Goal: Information Seeking & Learning: Learn about a topic

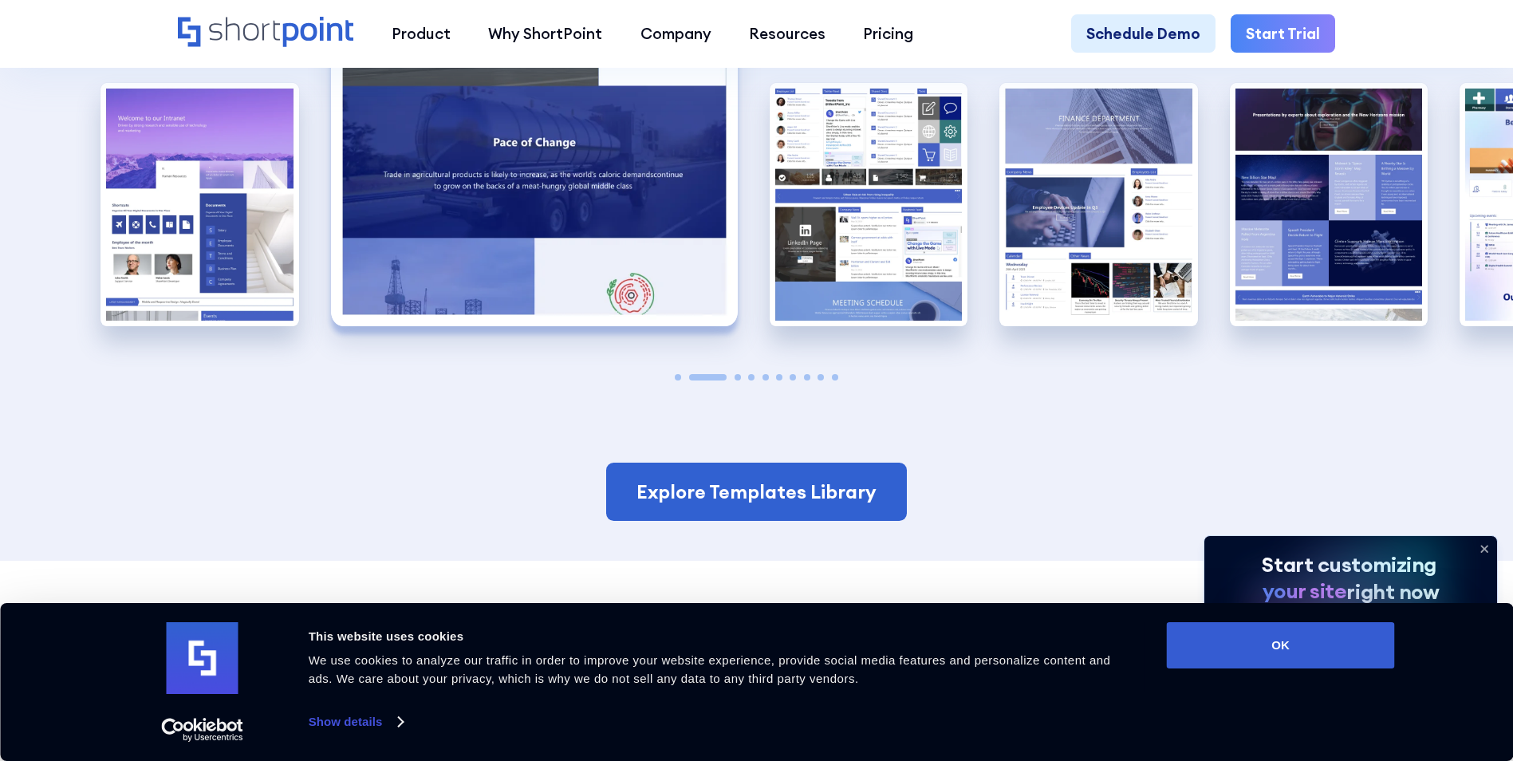
scroll to position [2792, 0]
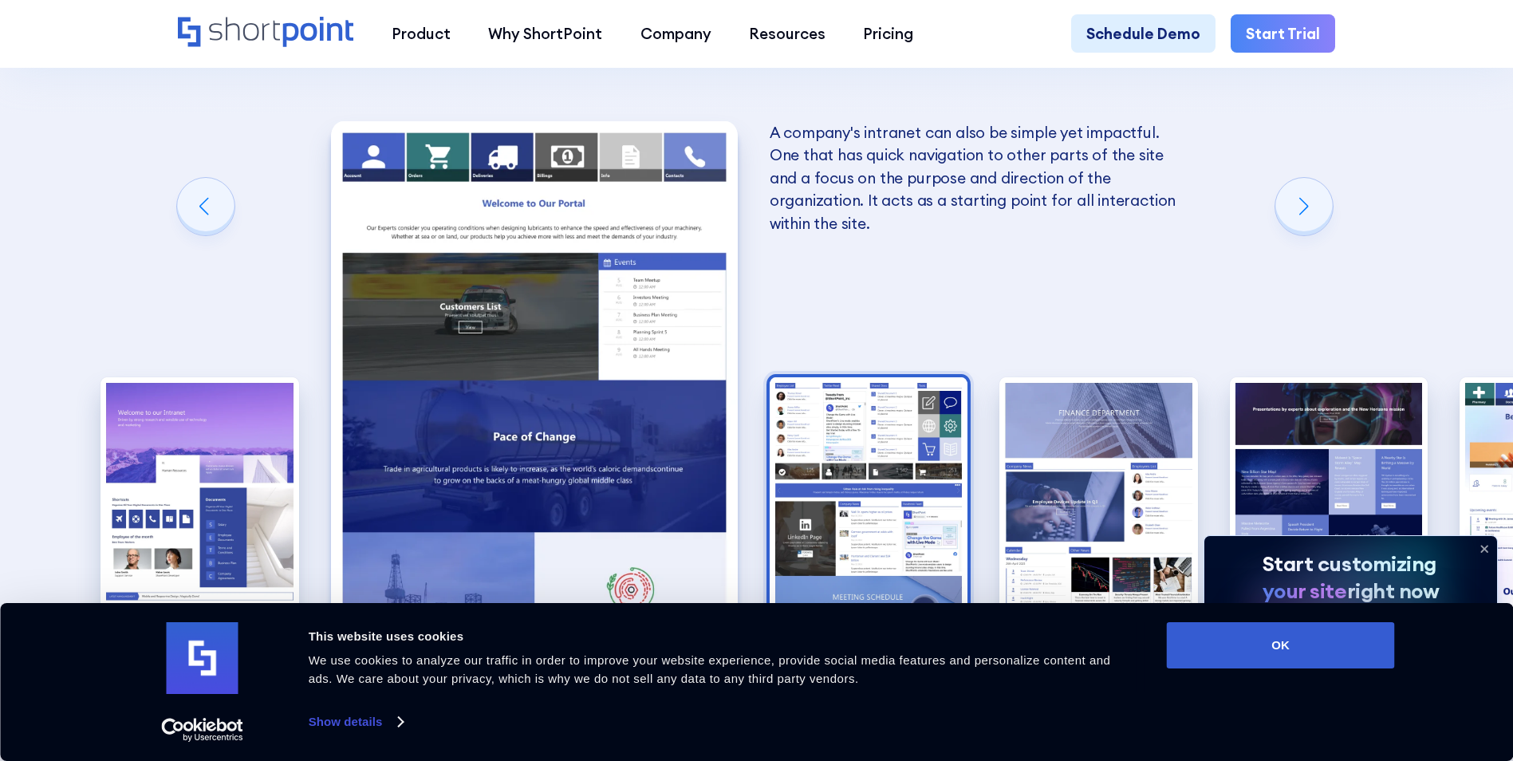
click at [846, 377] on img "3 / 10" at bounding box center [869, 498] width 199 height 243
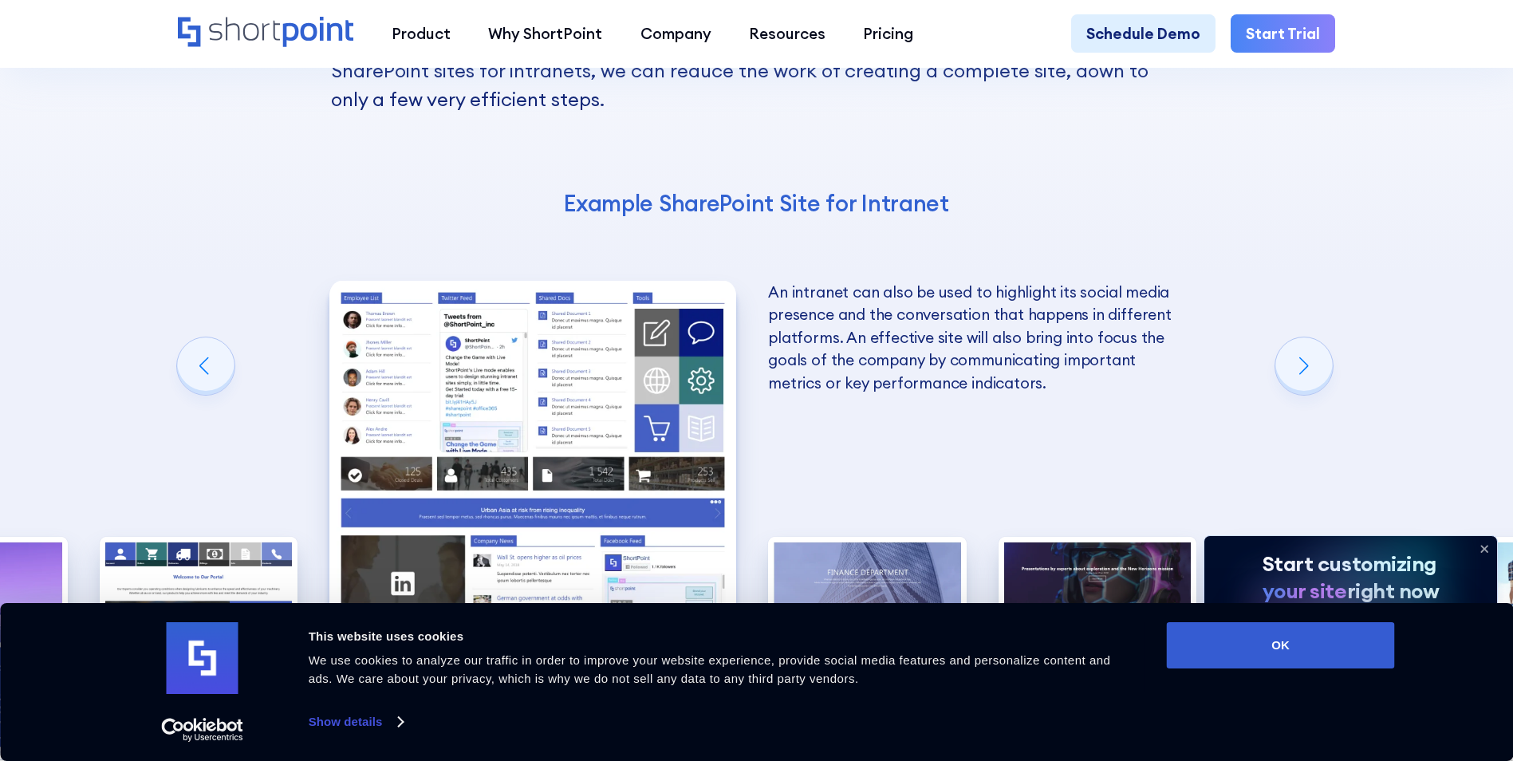
scroll to position [2712, 0]
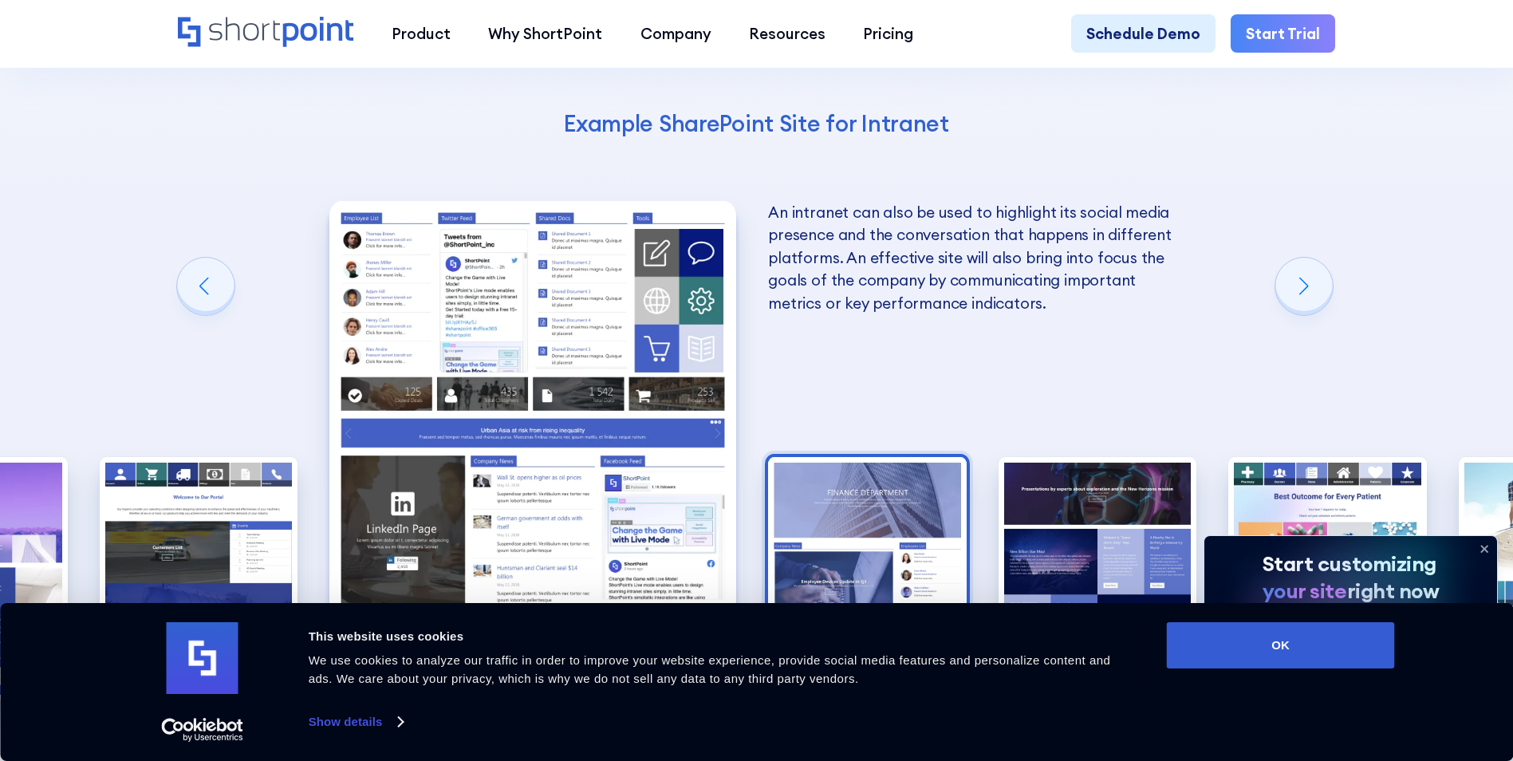
click at [852, 457] on img "4 / 10" at bounding box center [867, 578] width 199 height 243
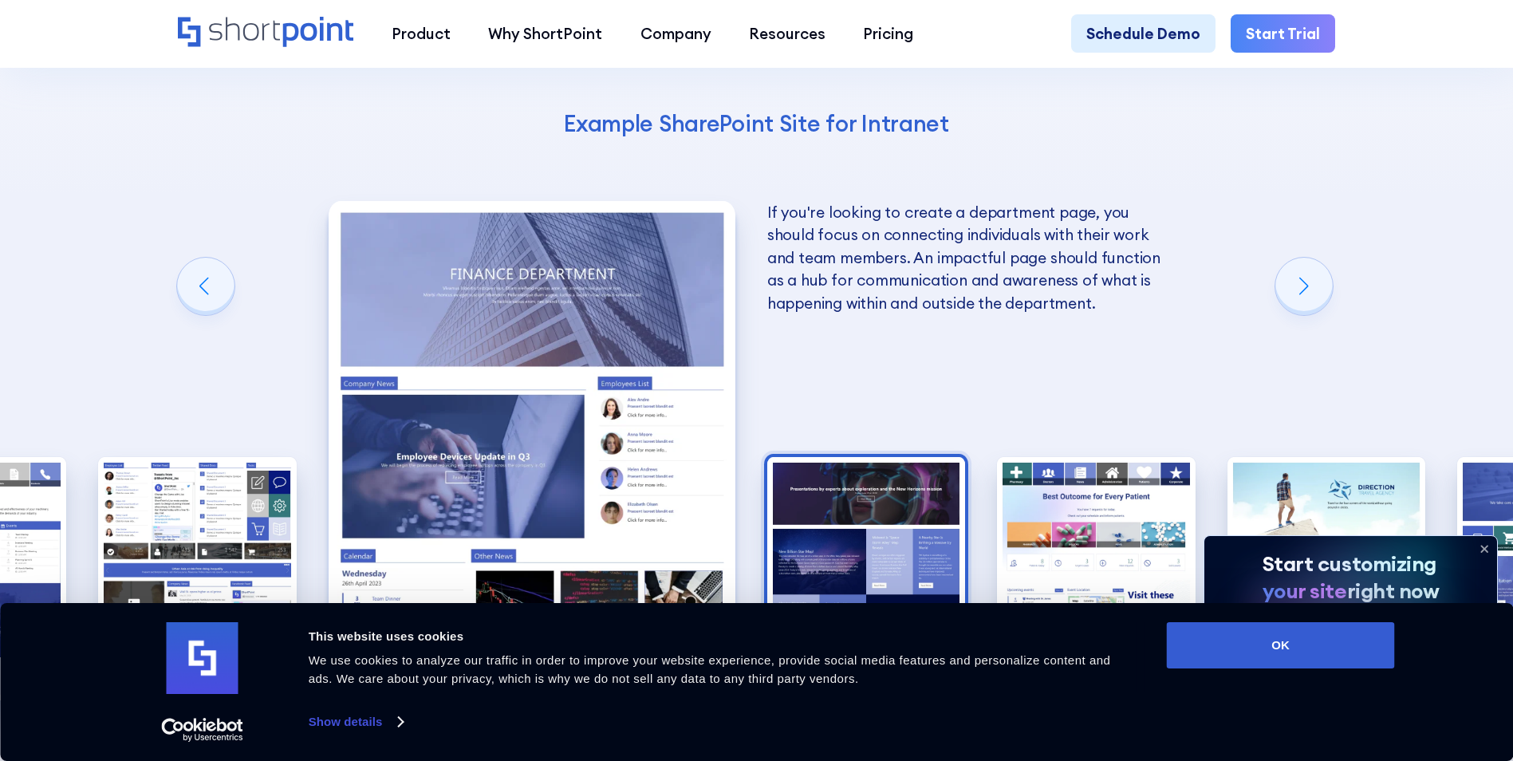
click at [884, 459] on img "5 / 10" at bounding box center [866, 578] width 199 height 243
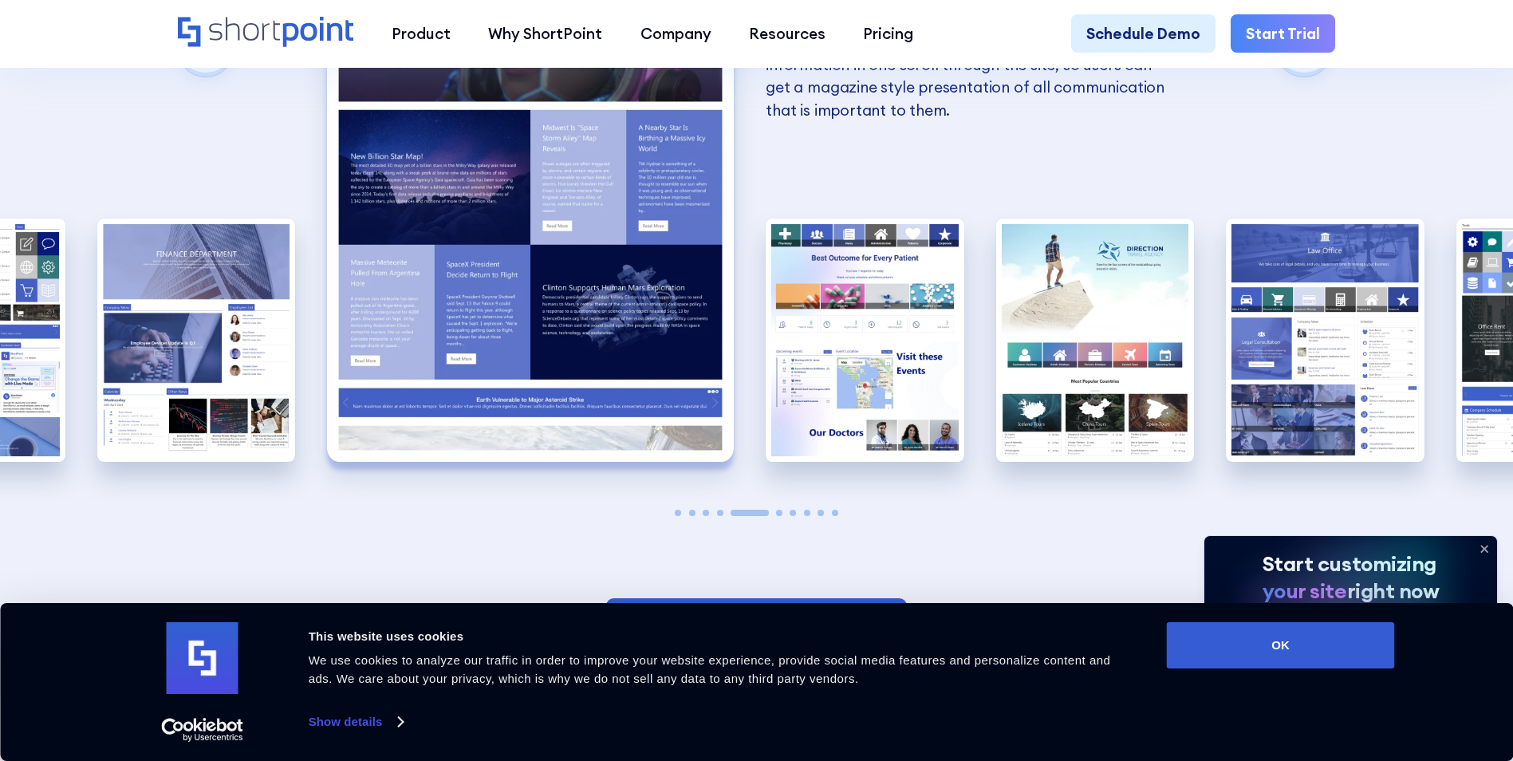
scroll to position [2951, 0]
click at [720, 597] on link "Explore Templates Library" at bounding box center [756, 626] width 301 height 59
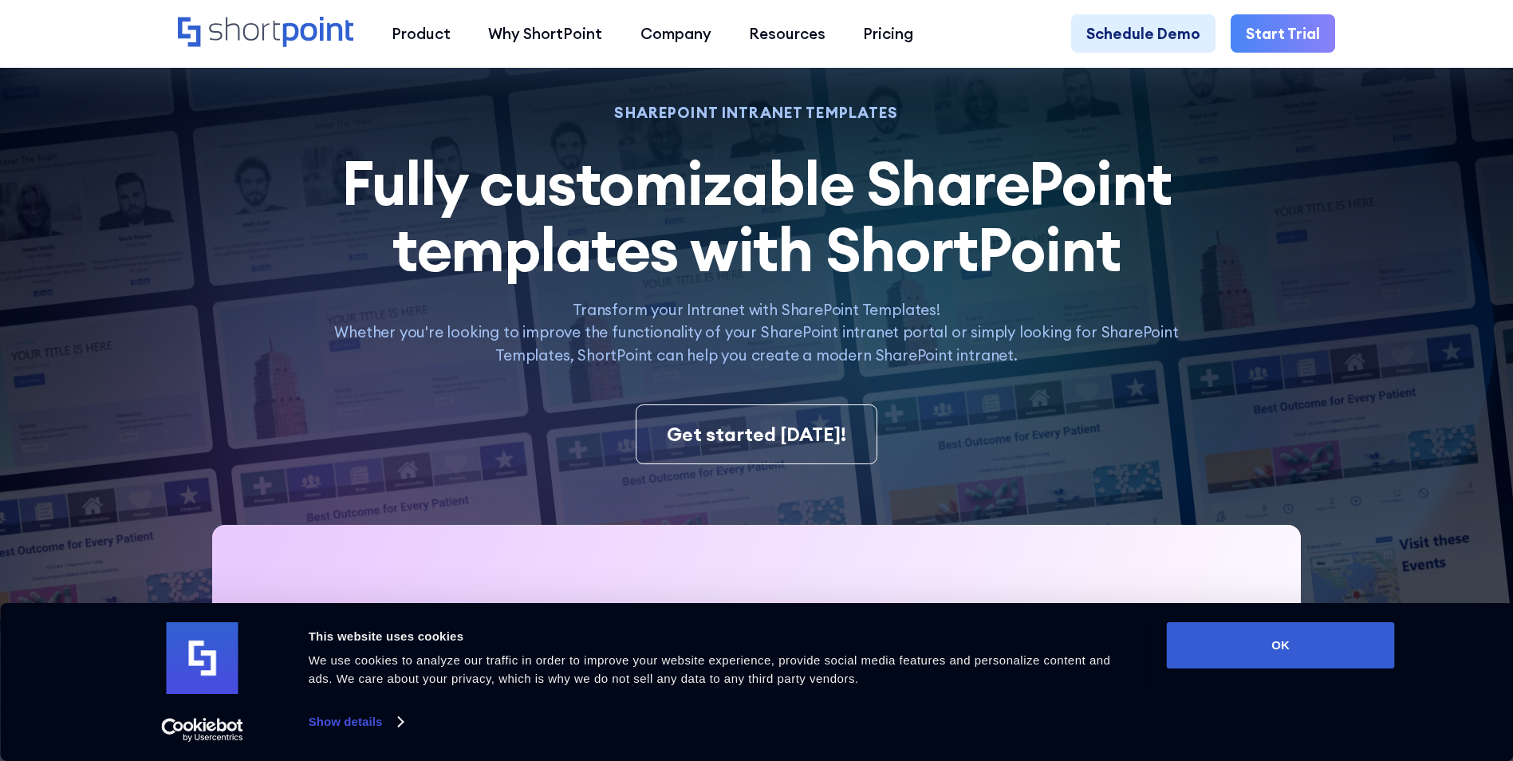
scroll to position [399, 0]
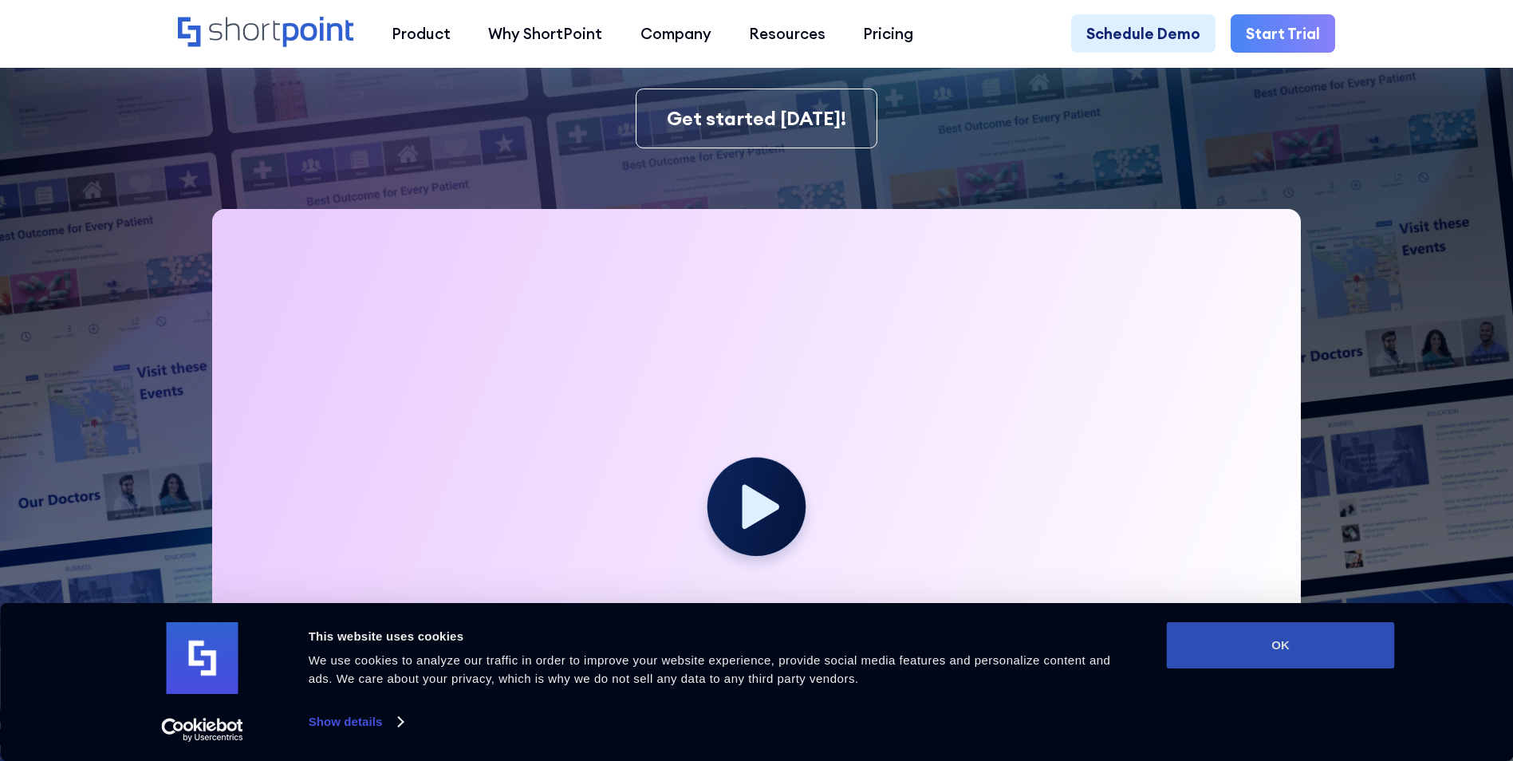
click at [1272, 647] on button "OK" at bounding box center [1281, 645] width 228 height 46
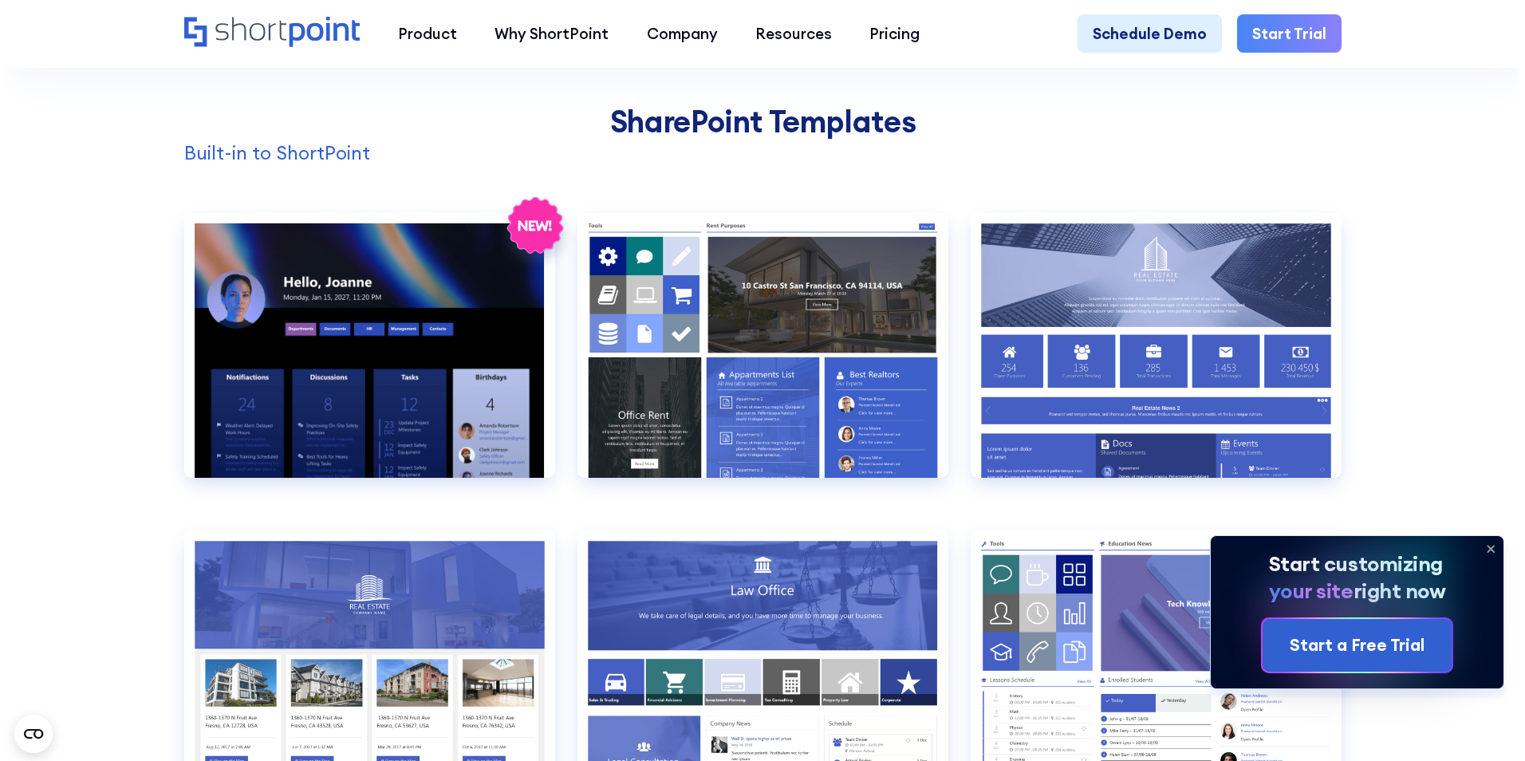
scroll to position [1675, 0]
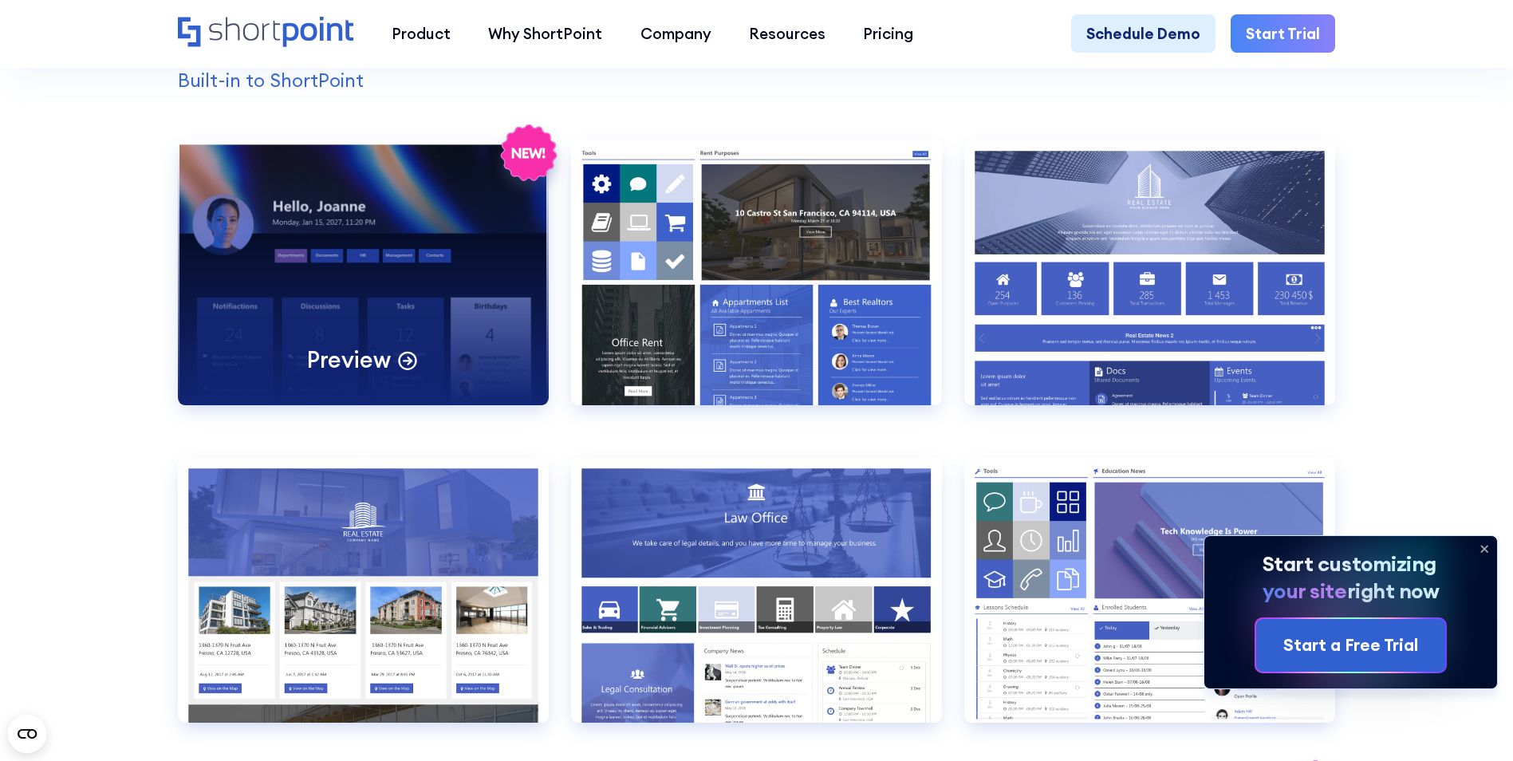
click at [380, 283] on div "Preview" at bounding box center [363, 272] width 371 height 265
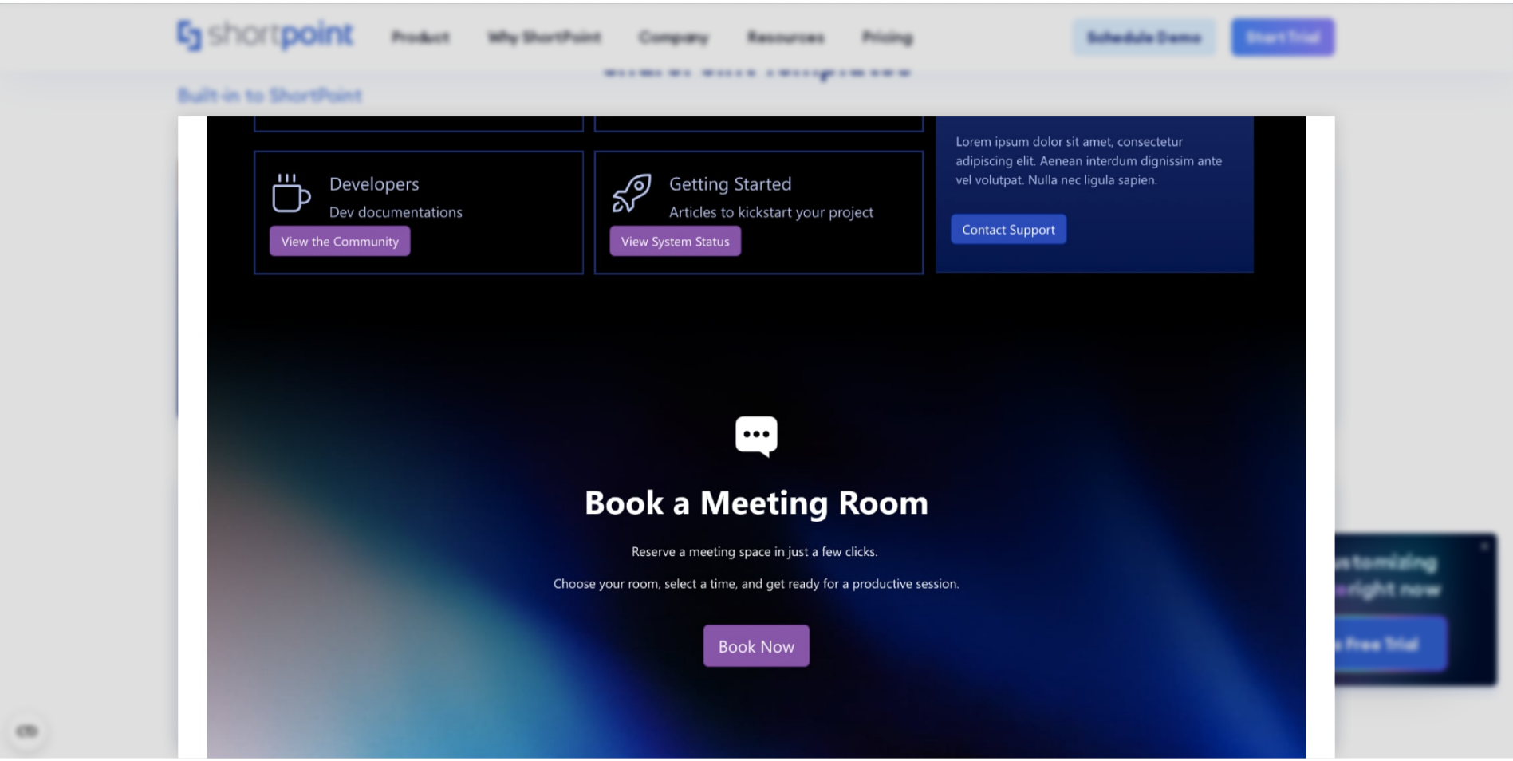
scroll to position [2336, 0]
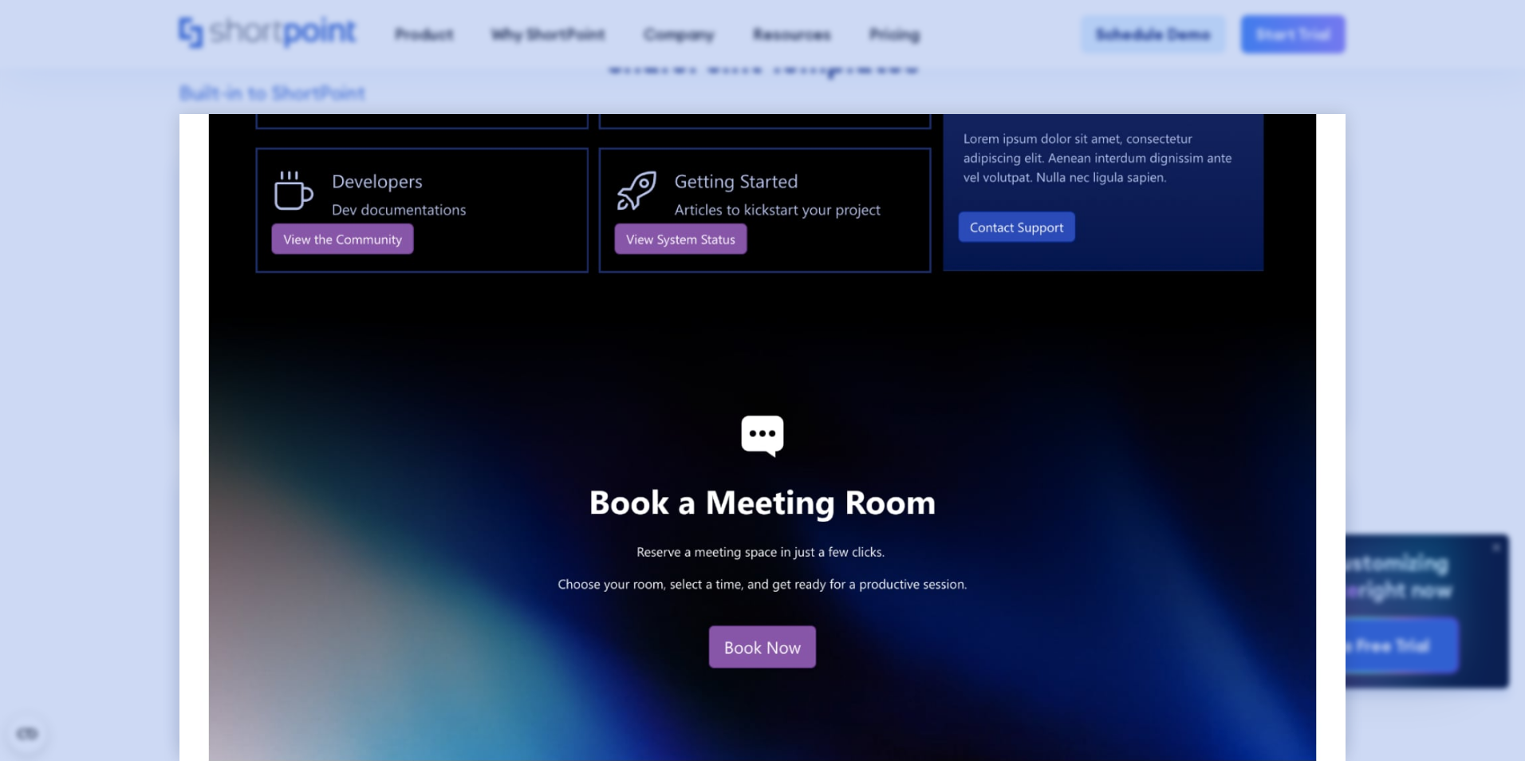
click at [1379, 239] on div at bounding box center [762, 380] width 1525 height 761
